Goal: Download file/media

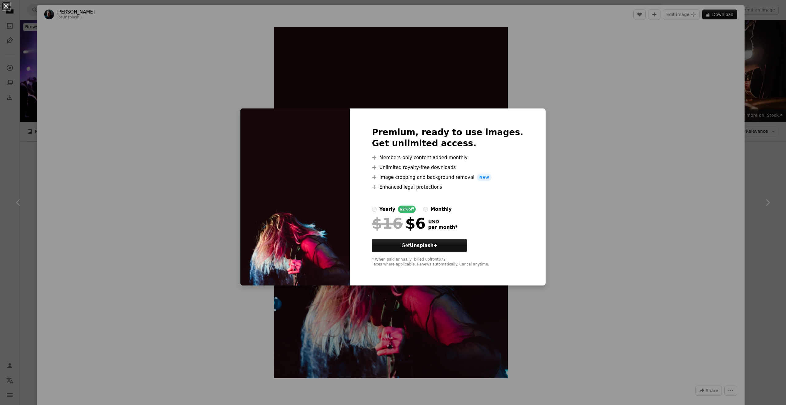
scroll to position [634, 0]
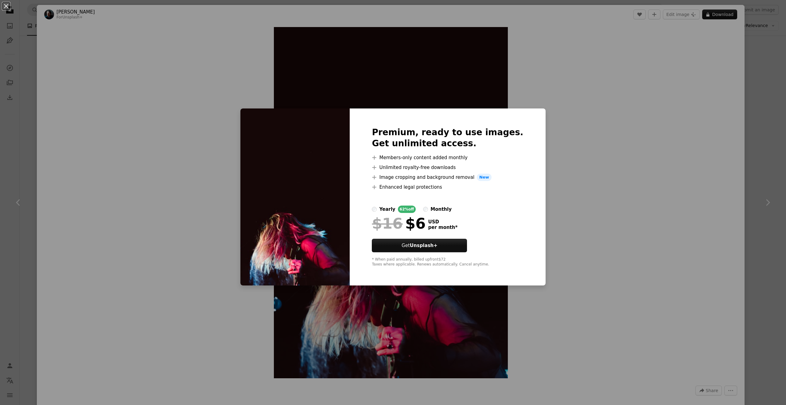
click at [650, 102] on div "An X shape Premium, ready to use images. Get unlimited access. A plus sign Memb…" at bounding box center [393, 202] width 786 height 405
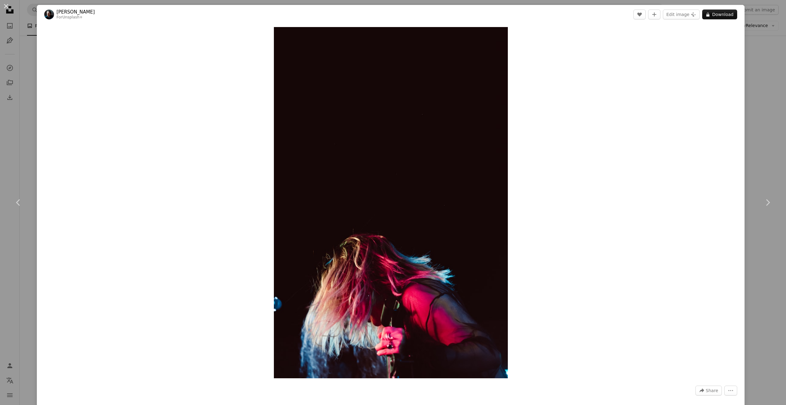
click at [16, 29] on div "An X shape Chevron left Chevron right [PERSON_NAME] For Unsplash+ A heart A plu…" at bounding box center [393, 202] width 786 height 405
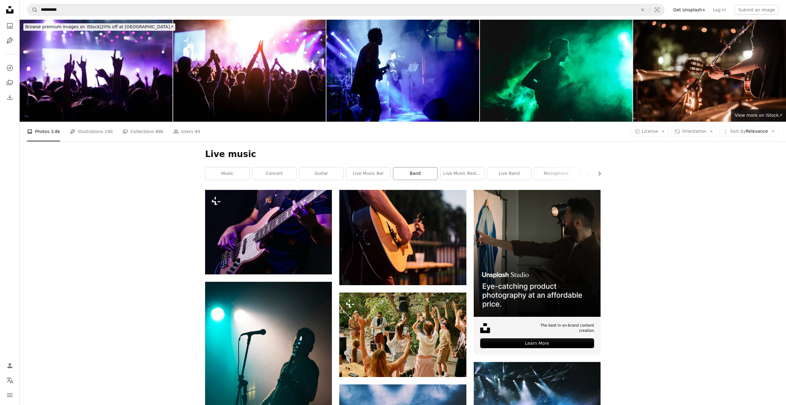
click at [421, 175] on link "band" at bounding box center [415, 173] width 44 height 12
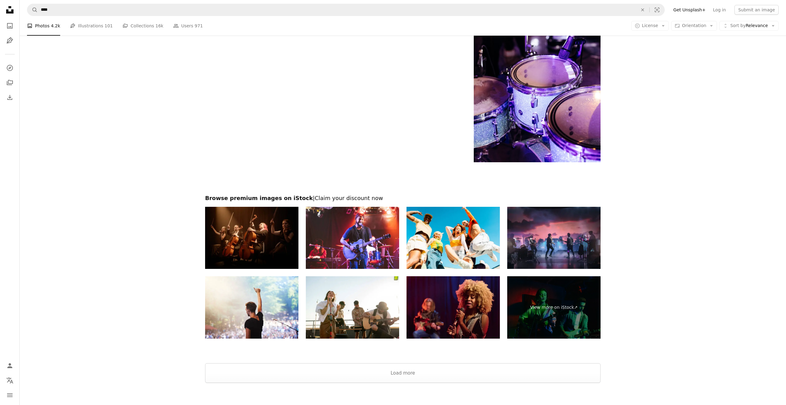
scroll to position [958, 0]
